Goal: Task Accomplishment & Management: Use online tool/utility

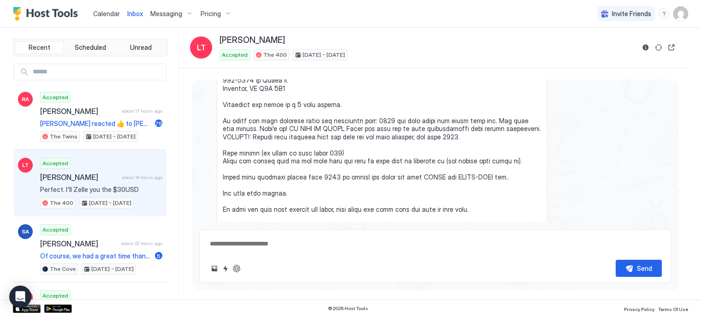
scroll to position [1767, 0]
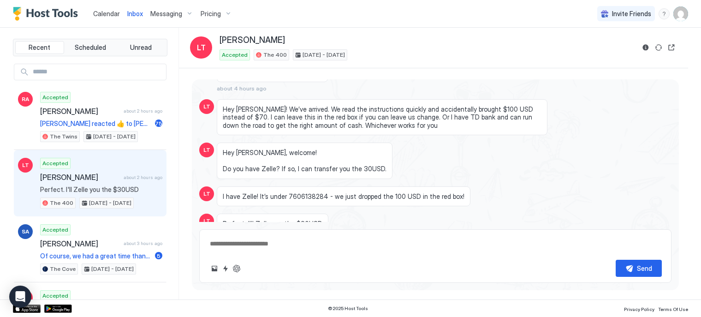
click at [219, 13] on div "Pricing" at bounding box center [216, 14] width 39 height 16
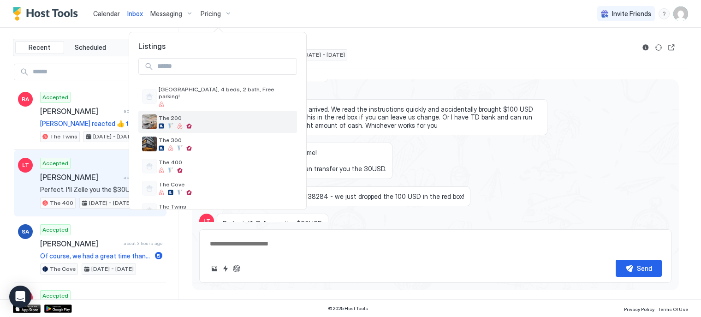
scroll to position [15, 0]
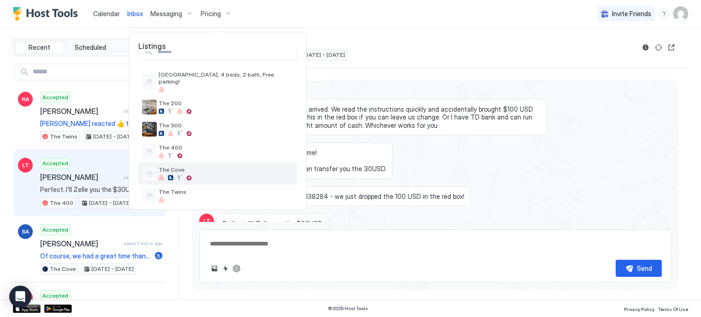
click at [200, 166] on span "The Cove" at bounding box center [226, 169] width 135 height 7
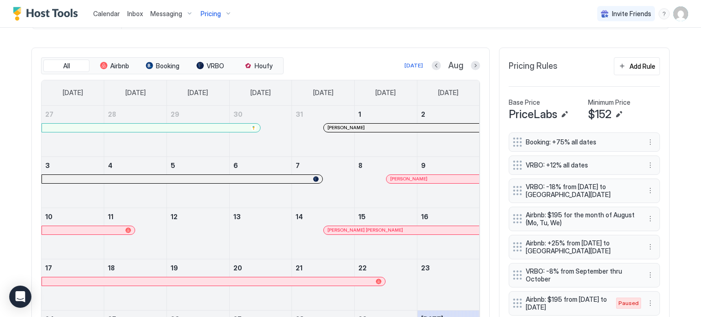
scroll to position [261, 0]
click at [629, 68] on div "Add Rule" at bounding box center [642, 67] width 26 height 10
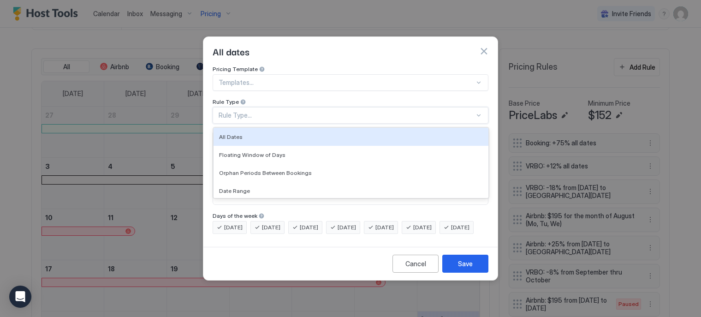
click at [287, 111] on div "Rule Type..." at bounding box center [347, 115] width 256 height 8
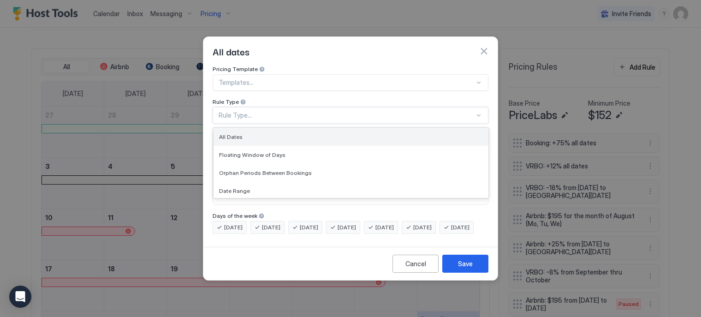
click at [286, 133] on div "All Dates" at bounding box center [351, 136] width 264 height 7
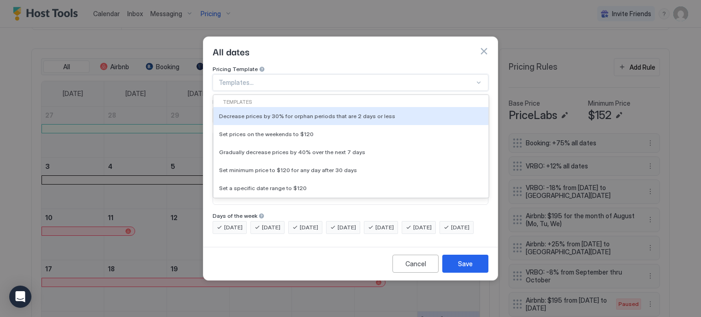
click at [284, 78] on div at bounding box center [347, 82] width 256 height 8
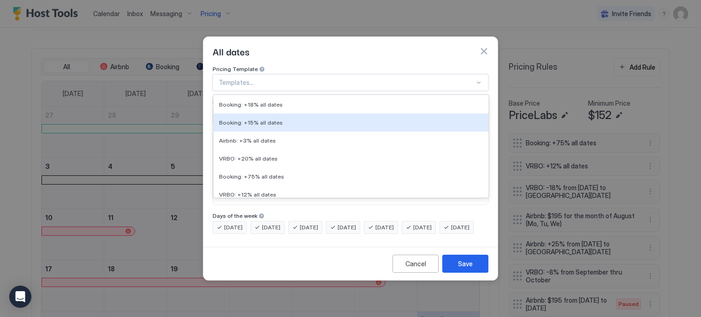
scroll to position [137, 0]
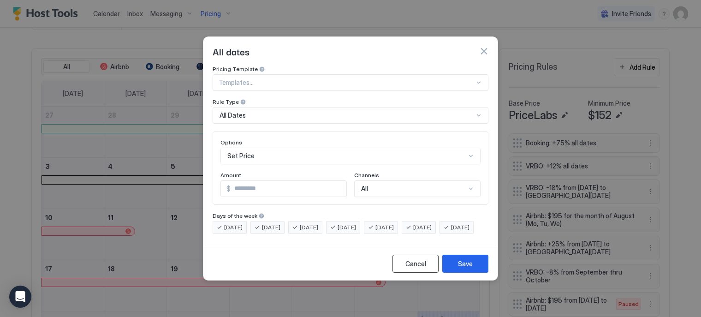
click at [406, 264] on button "Cancel" at bounding box center [415, 264] width 46 height 18
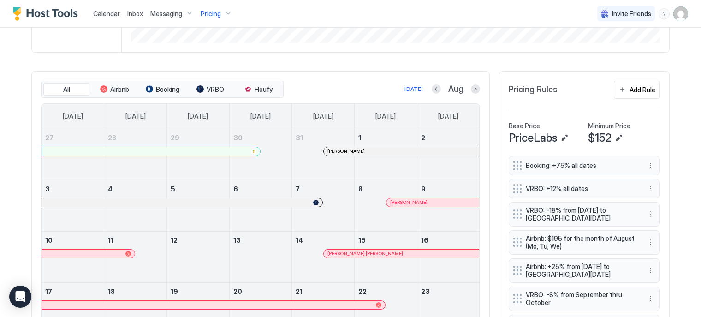
scroll to position [234, 0]
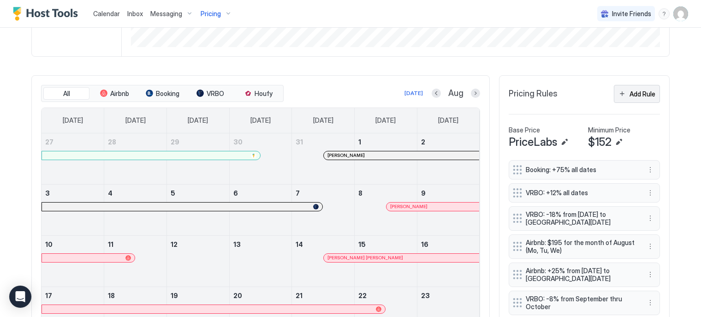
click at [635, 94] on div "Add Rule" at bounding box center [642, 94] width 26 height 10
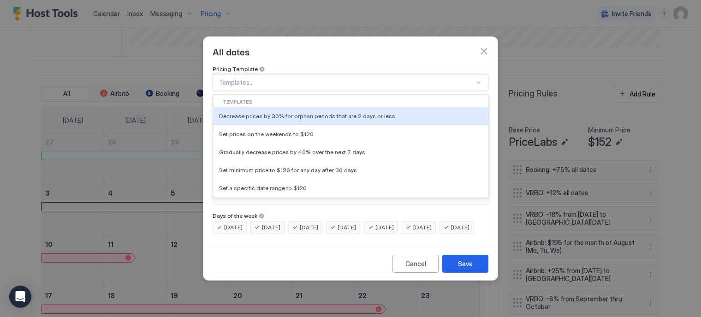
click at [282, 78] on div at bounding box center [347, 82] width 256 height 8
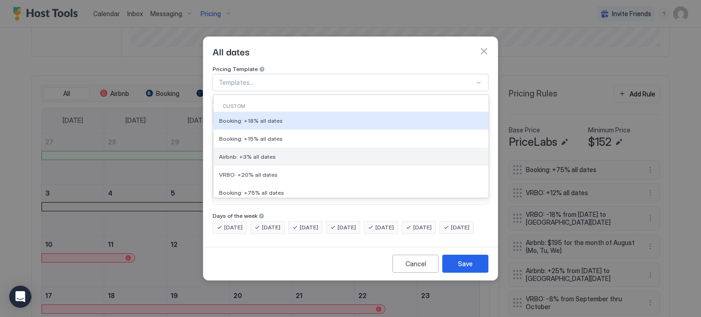
scroll to position [120, 0]
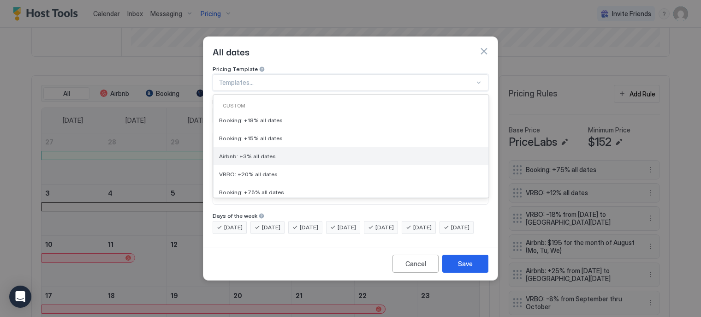
click at [262, 154] on div "Airbnb: +3% all dates" at bounding box center [351, 156] width 275 height 18
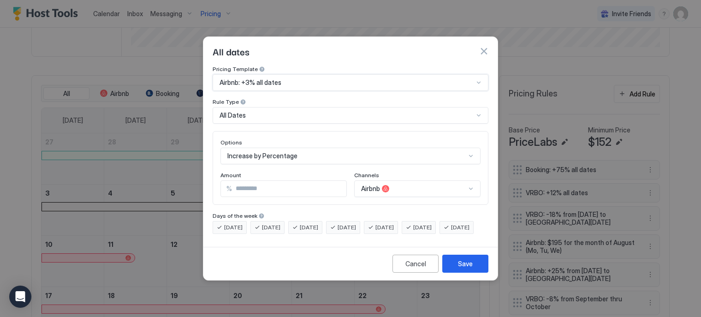
click at [285, 181] on input "*" at bounding box center [289, 189] width 114 height 16
type input "****"
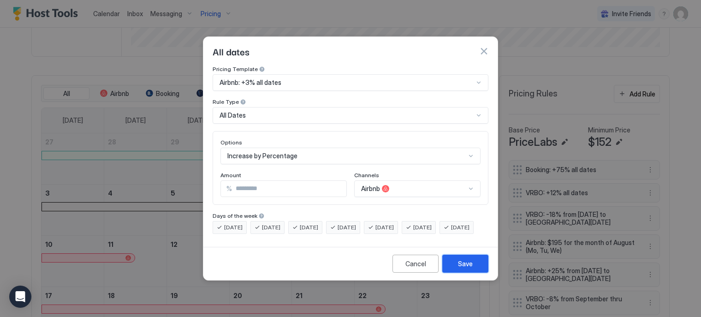
click at [468, 268] on div "Save" at bounding box center [465, 264] width 15 height 10
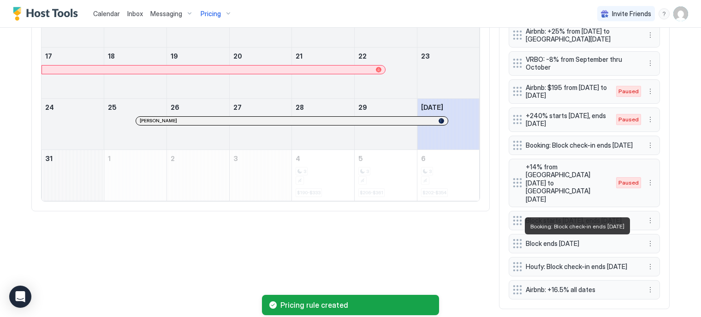
scroll to position [474, 0]
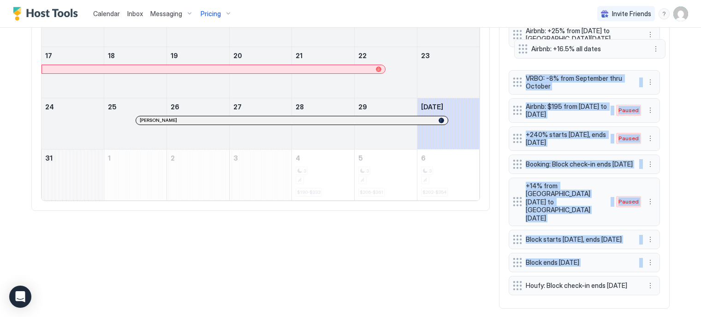
drag, startPoint x: 511, startPoint y: 274, endPoint x: 520, endPoint y: 51, distance: 223.4
click at [520, 51] on div "Booking: +75% all dates VRBO: +12% all dates VRBO: -18% from [DATE] to [GEOGRAP…" at bounding box center [584, 109] width 151 height 379
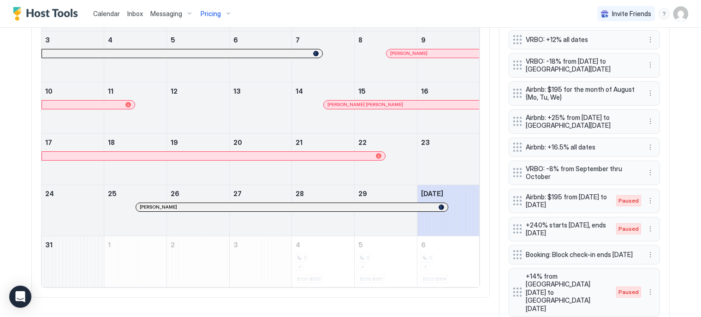
scroll to position [384, 0]
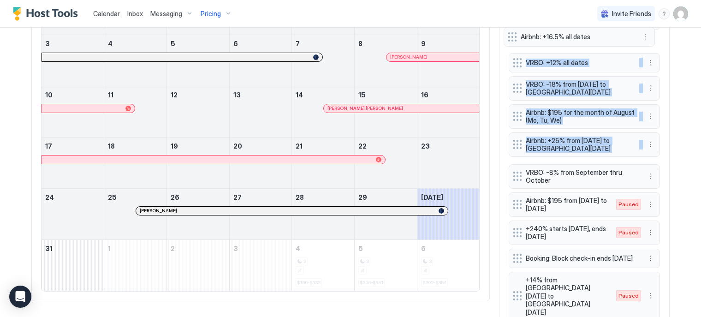
drag, startPoint x: 516, startPoint y: 151, endPoint x: 515, endPoint y: 39, distance: 111.6
click at [515, 39] on div "Booking: +75% all dates VRBO: +12% all dates VRBO: -18% from [DATE] to [GEOGRAP…" at bounding box center [584, 200] width 151 height 379
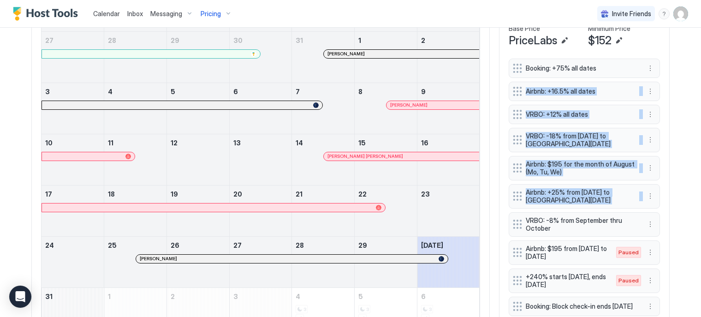
scroll to position [332, 0]
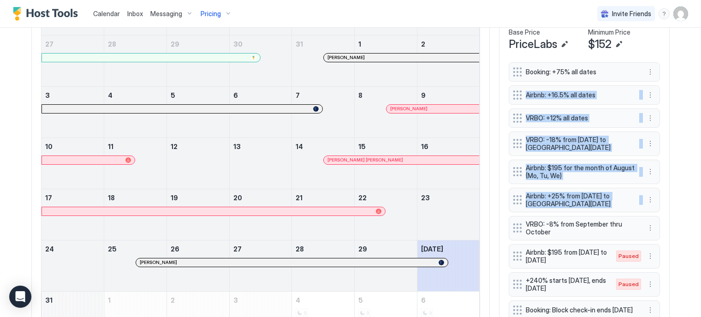
click at [673, 81] on div "Home Pricing The Cove Synced about 5 hours ago Min Price $ 0 [PERSON_NAME] $ 14…" at bounding box center [350, 78] width 664 height 764
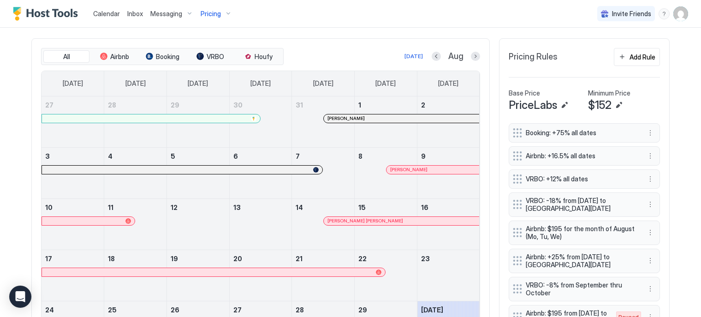
scroll to position [270, 0]
click at [474, 56] on button "Next month" at bounding box center [475, 57] width 9 height 9
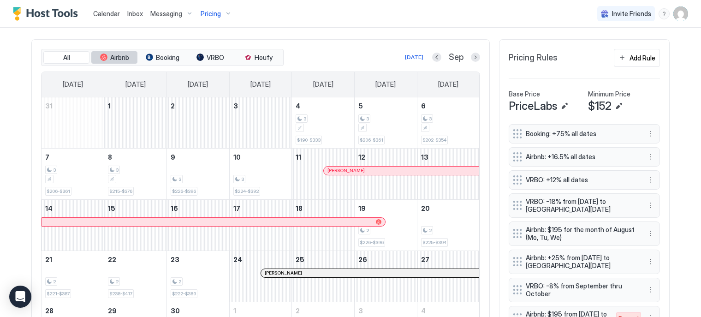
click at [117, 55] on span "Airbnb" at bounding box center [119, 57] width 19 height 8
click at [172, 188] on span "$226" at bounding box center [177, 191] width 11 height 6
click at [210, 179] on div "3" at bounding box center [198, 179] width 55 height 9
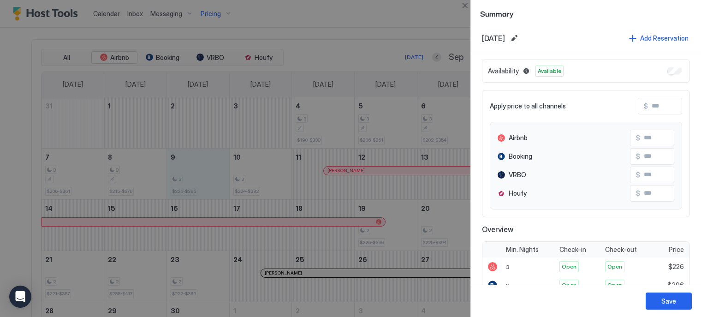
scroll to position [0, 0]
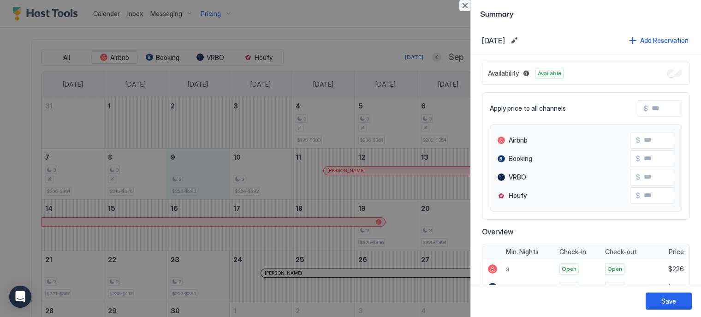
click at [463, 4] on button "Close" at bounding box center [464, 5] width 11 height 11
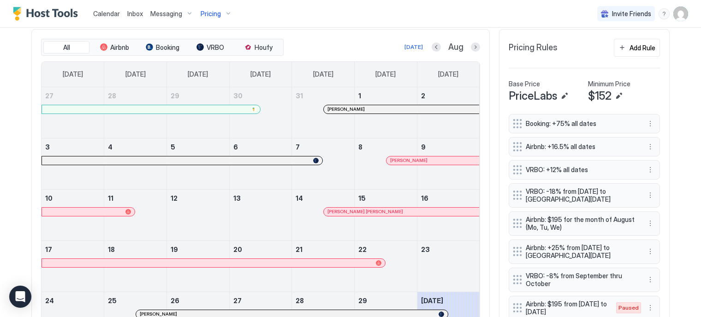
scroll to position [282, 0]
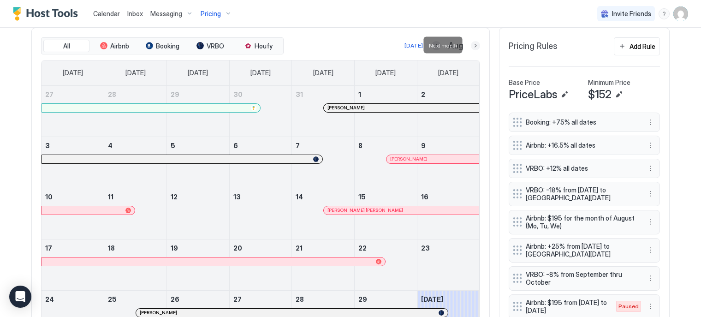
click at [473, 45] on button "Next month" at bounding box center [475, 45] width 9 height 9
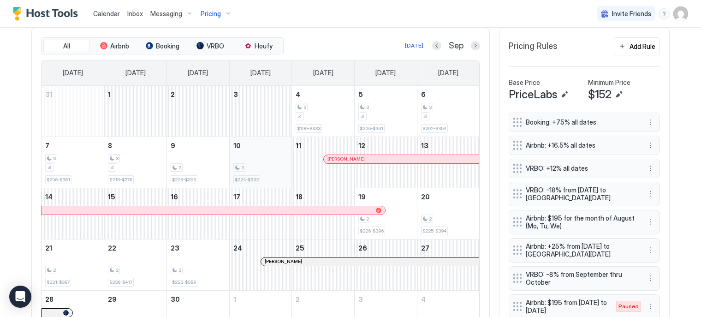
click at [244, 160] on div "3 $224-$392" at bounding box center [260, 162] width 55 height 43
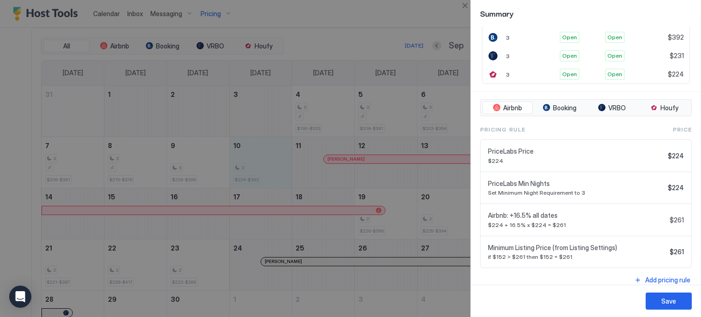
scroll to position [252, 0]
click at [434, 223] on div at bounding box center [350, 158] width 701 height 317
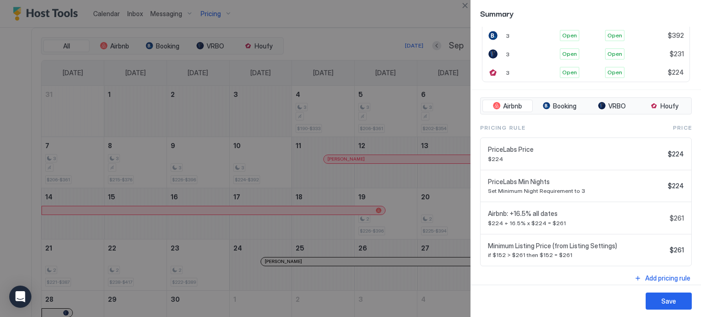
click at [434, 223] on div at bounding box center [350, 158] width 701 height 317
click at [127, 47] on div at bounding box center [350, 158] width 701 height 317
click at [464, 10] on button "Close" at bounding box center [464, 5] width 11 height 11
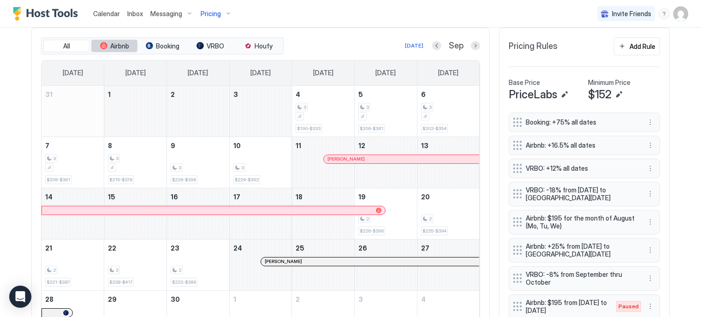
click at [111, 47] on span "Airbnb" at bounding box center [119, 46] width 19 height 8
click at [471, 47] on button "Next month" at bounding box center [475, 45] width 9 height 9
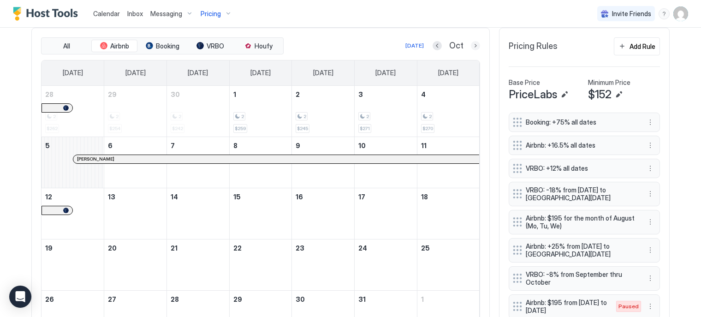
click at [471, 47] on button "Next month" at bounding box center [475, 45] width 9 height 9
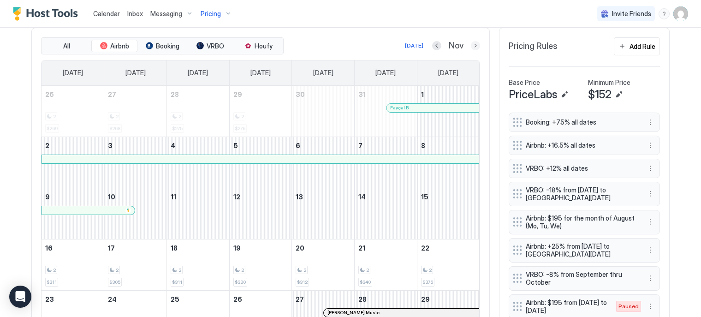
click at [471, 47] on button "Next month" at bounding box center [475, 45] width 9 height 9
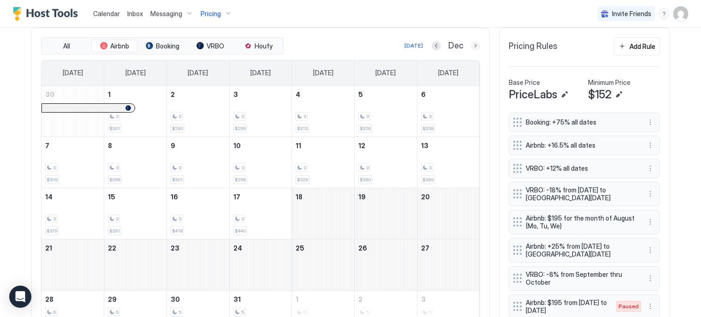
click at [471, 47] on button "Next month" at bounding box center [475, 45] width 9 height 9
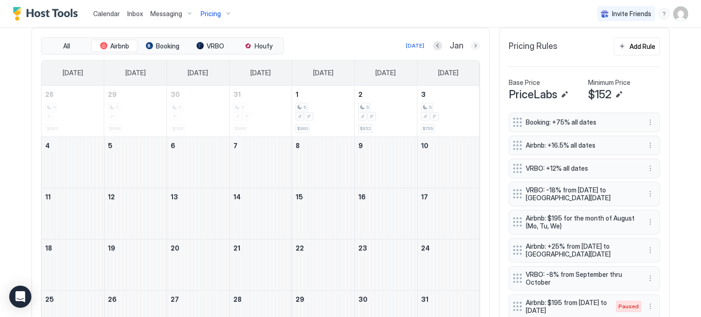
click at [471, 47] on button "Next month" at bounding box center [475, 45] width 9 height 9
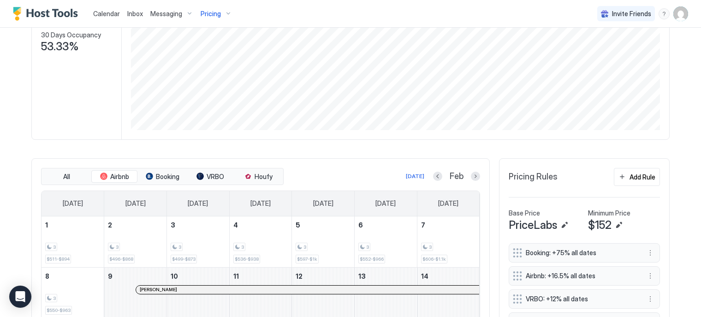
scroll to position [151, 0]
click at [210, 179] on span "VRBO" at bounding box center [216, 177] width 18 height 8
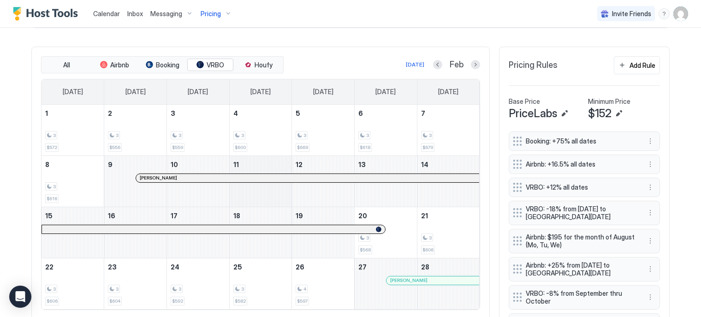
scroll to position [263, 0]
click at [266, 149] on div "3 $600" at bounding box center [260, 129] width 55 height 43
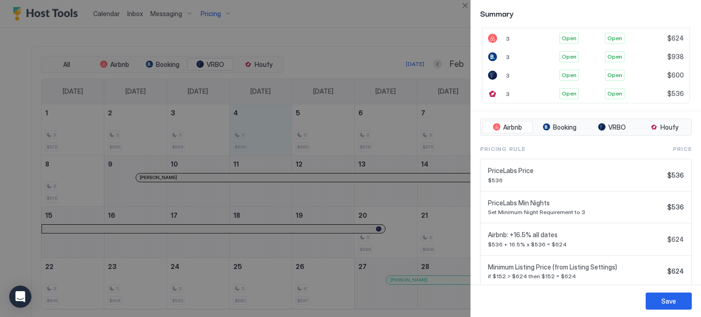
scroll to position [255, 0]
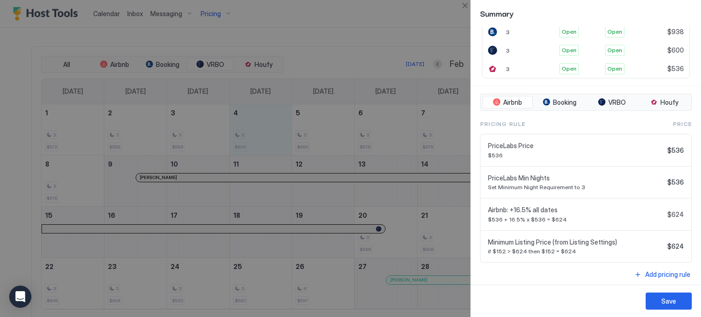
click at [373, 25] on div at bounding box center [350, 158] width 701 height 317
click at [465, 5] on button "Close" at bounding box center [464, 5] width 11 height 11
